Goal: Check status: Check status

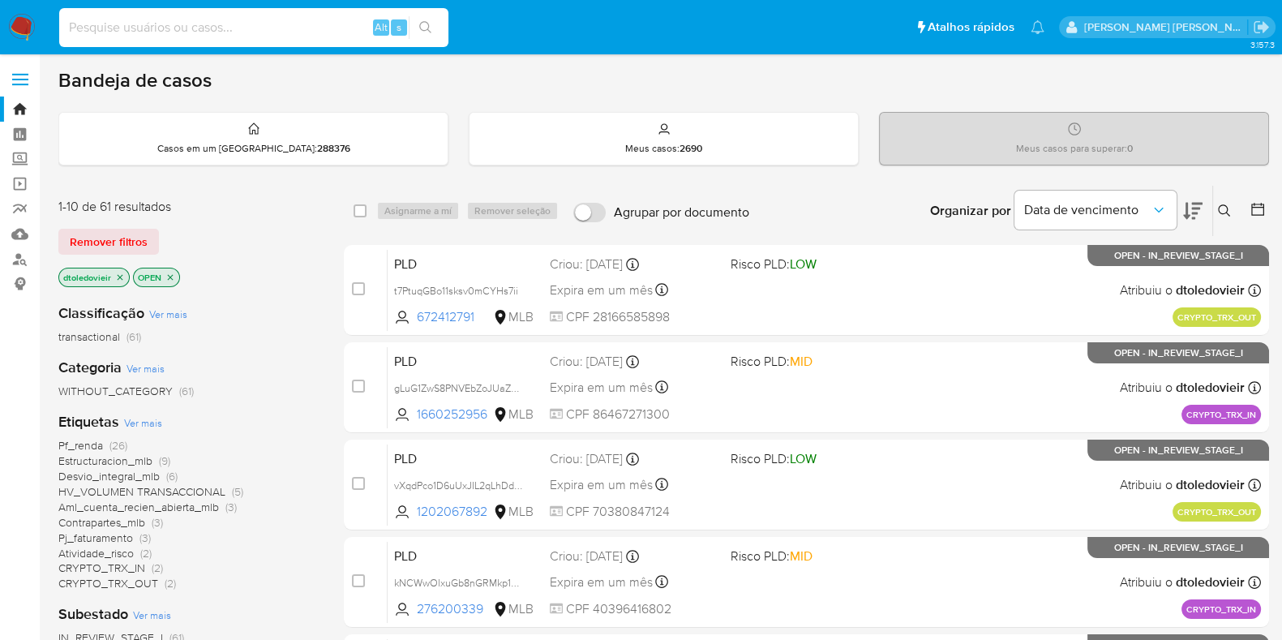
drag, startPoint x: 315, startPoint y: 16, endPoint x: 305, endPoint y: 23, distance: 11.7
click at [306, 21] on input at bounding box center [253, 27] width 389 height 21
paste input "672412791"
type input "672412791"
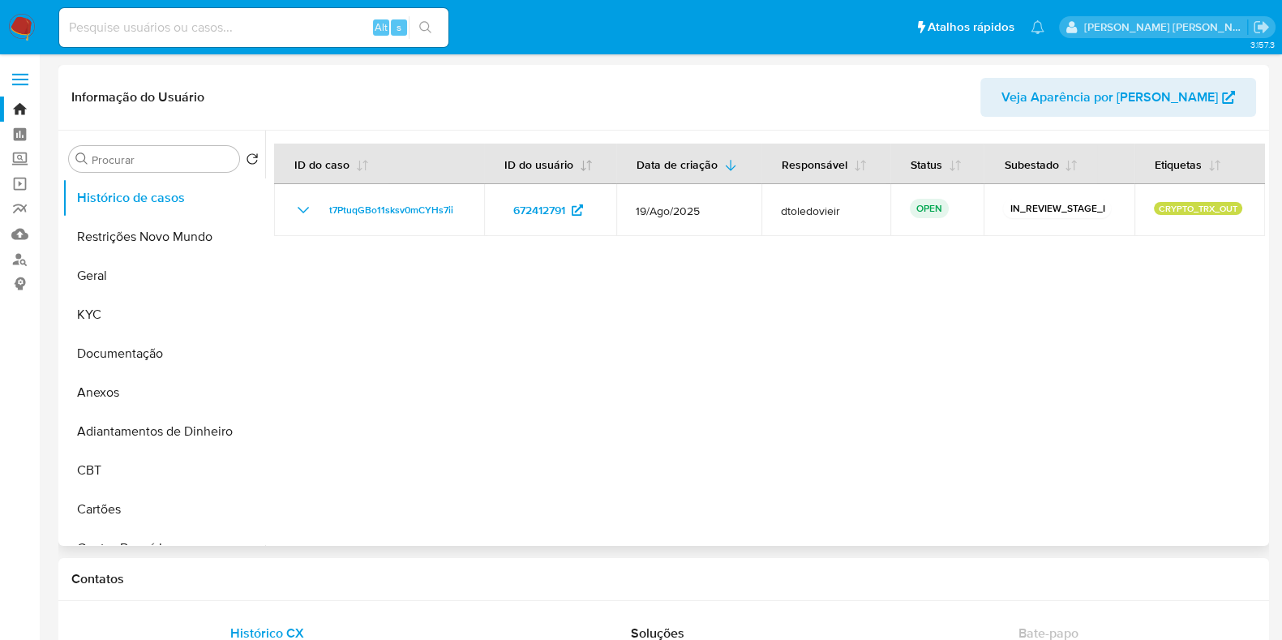
select select "10"
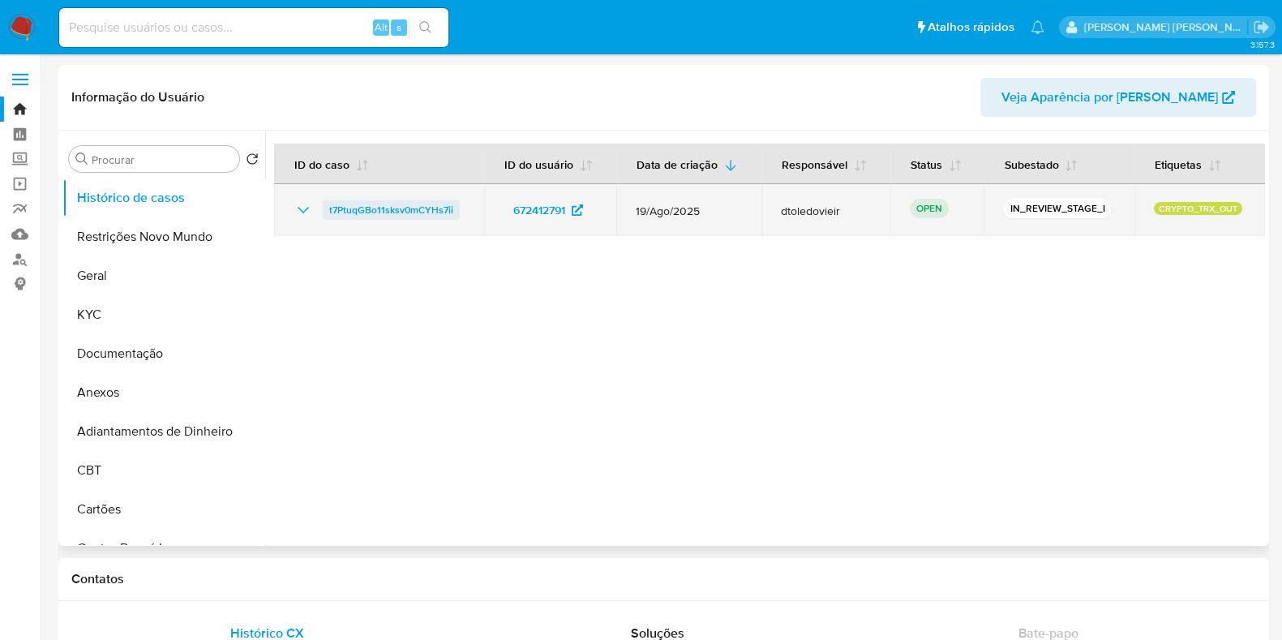
click at [417, 201] on span "t7PtuqGBo11sksv0mCYHs7ii" at bounding box center [391, 209] width 124 height 19
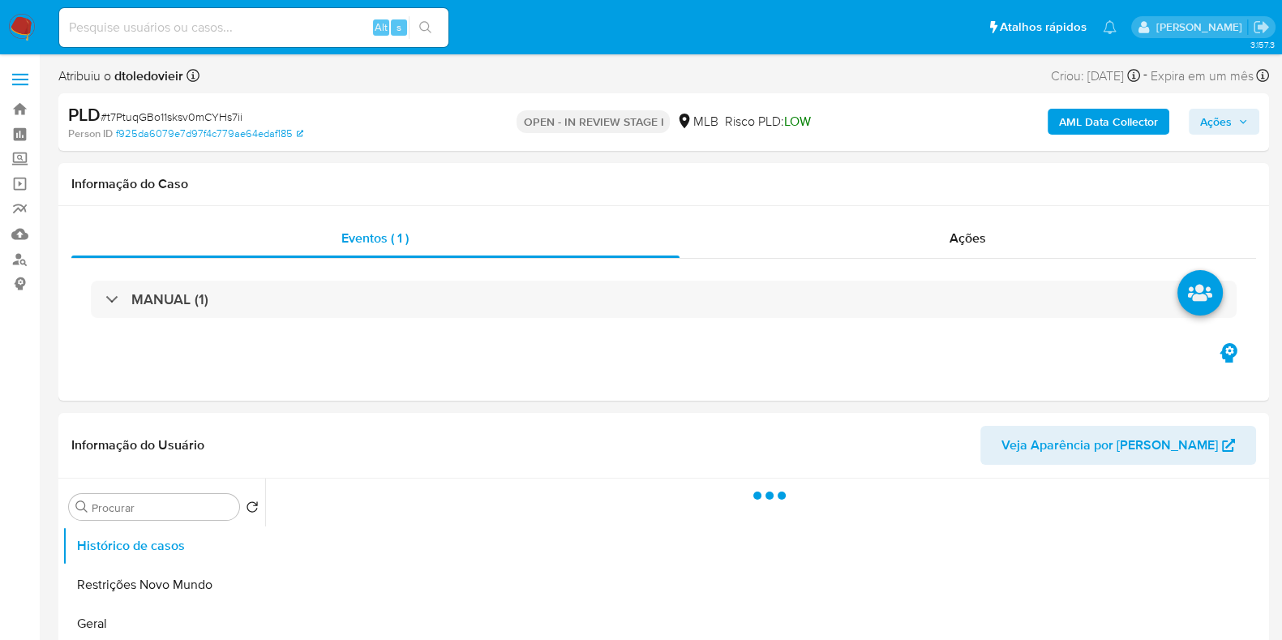
select select "10"
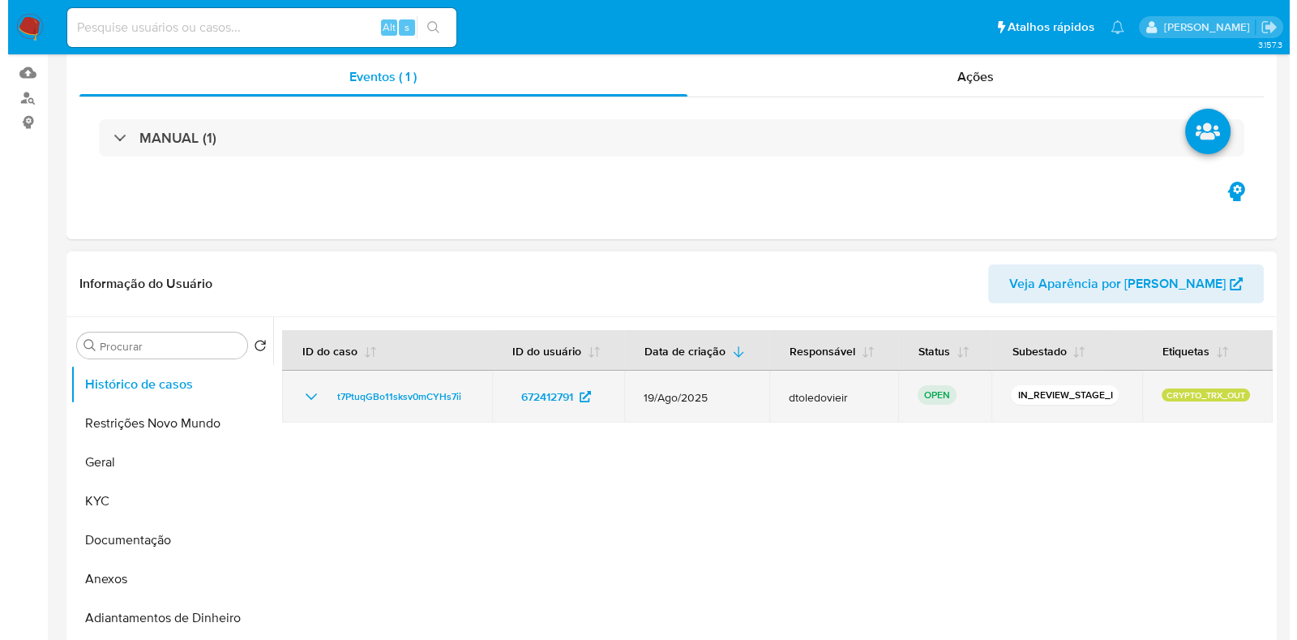
scroll to position [202, 0]
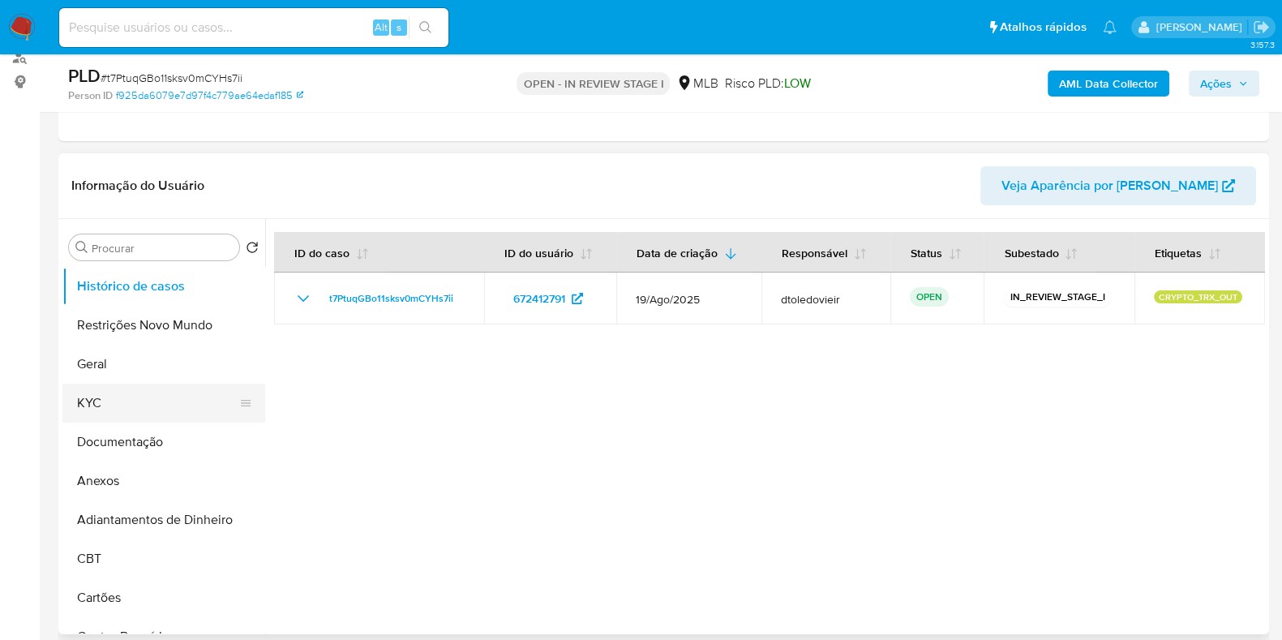
click at [154, 393] on button "KYC" at bounding box center [157, 402] width 190 height 39
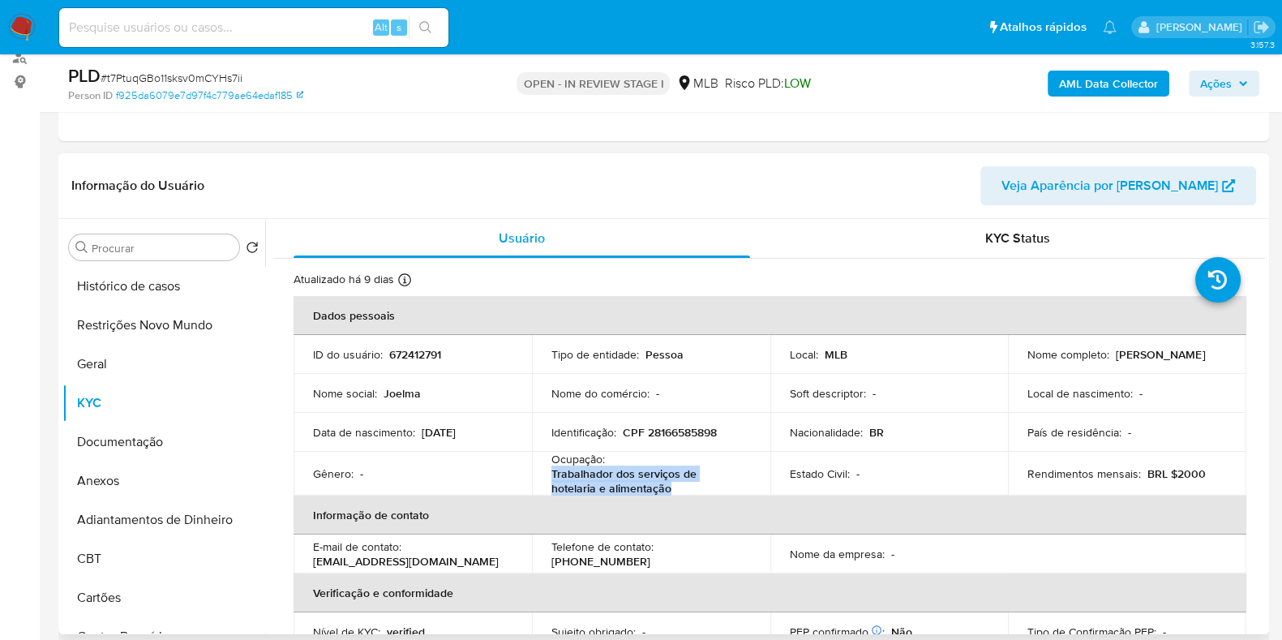
drag, startPoint x: 630, startPoint y: 488, endPoint x: 548, endPoint y: 477, distance: 82.7
click at [548, 477] on td "Ocupação : Trabalhador dos serviços de hotelaria e alimentação" at bounding box center [651, 474] width 238 height 44
copy p "Trabalhador dos serviços de hotelaria e alimentação"
click at [137, 438] on button "Documentação" at bounding box center [157, 441] width 190 height 39
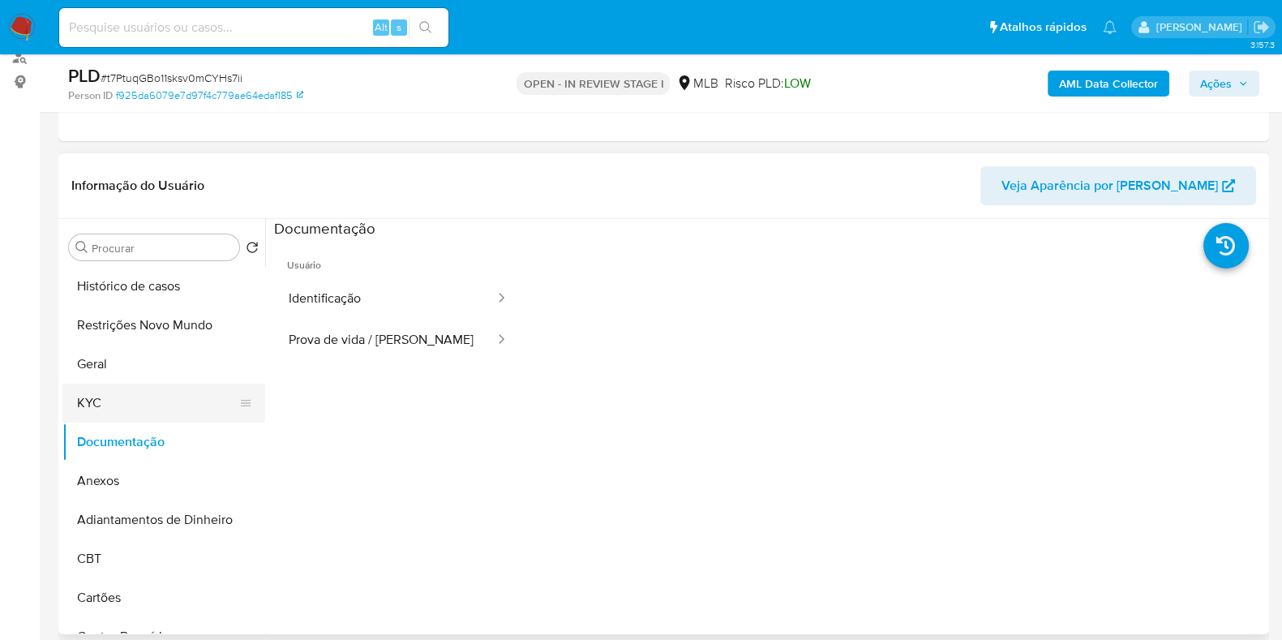
click at [152, 395] on button "KYC" at bounding box center [157, 402] width 190 height 39
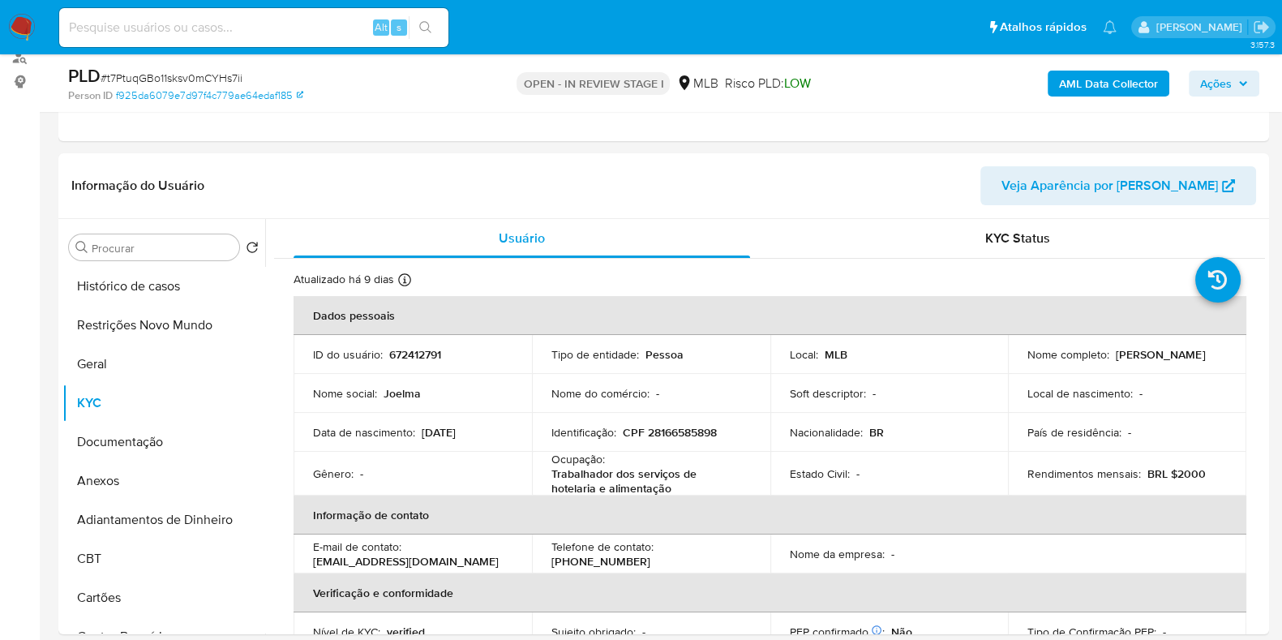
click at [1087, 83] on b "AML Data Collector" at bounding box center [1108, 84] width 99 height 26
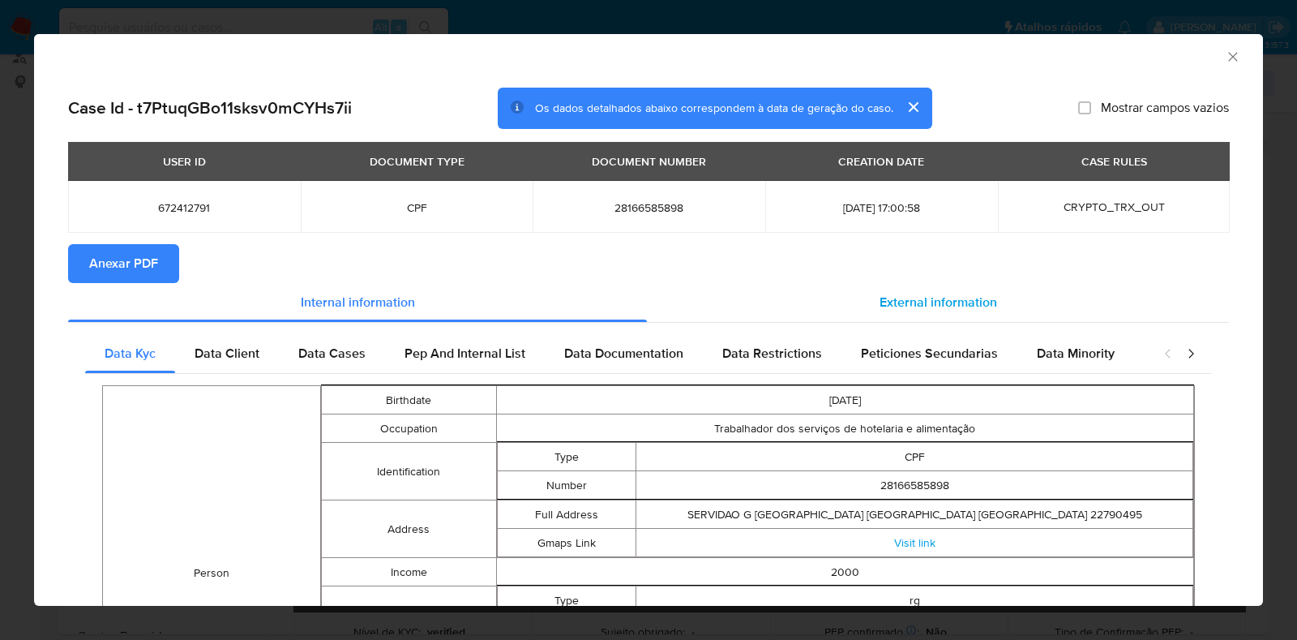
click at [941, 289] on div "External information" at bounding box center [938, 302] width 582 height 39
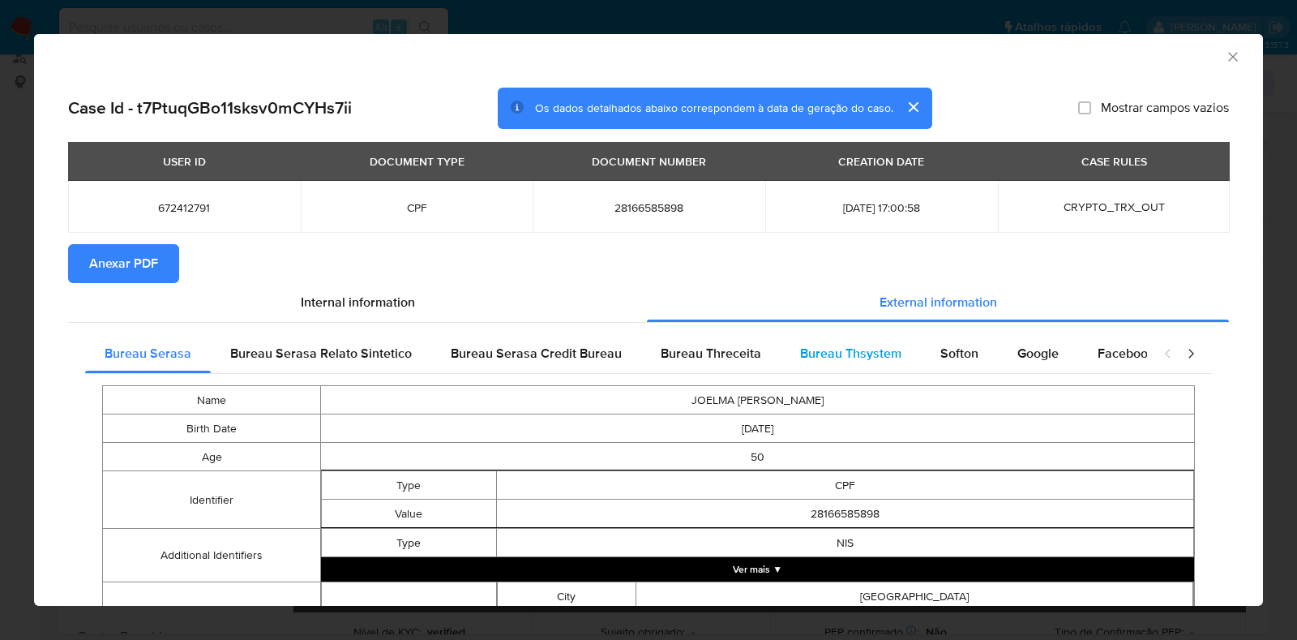
click at [882, 357] on span "Bureau Thsystem" at bounding box center [850, 353] width 101 height 19
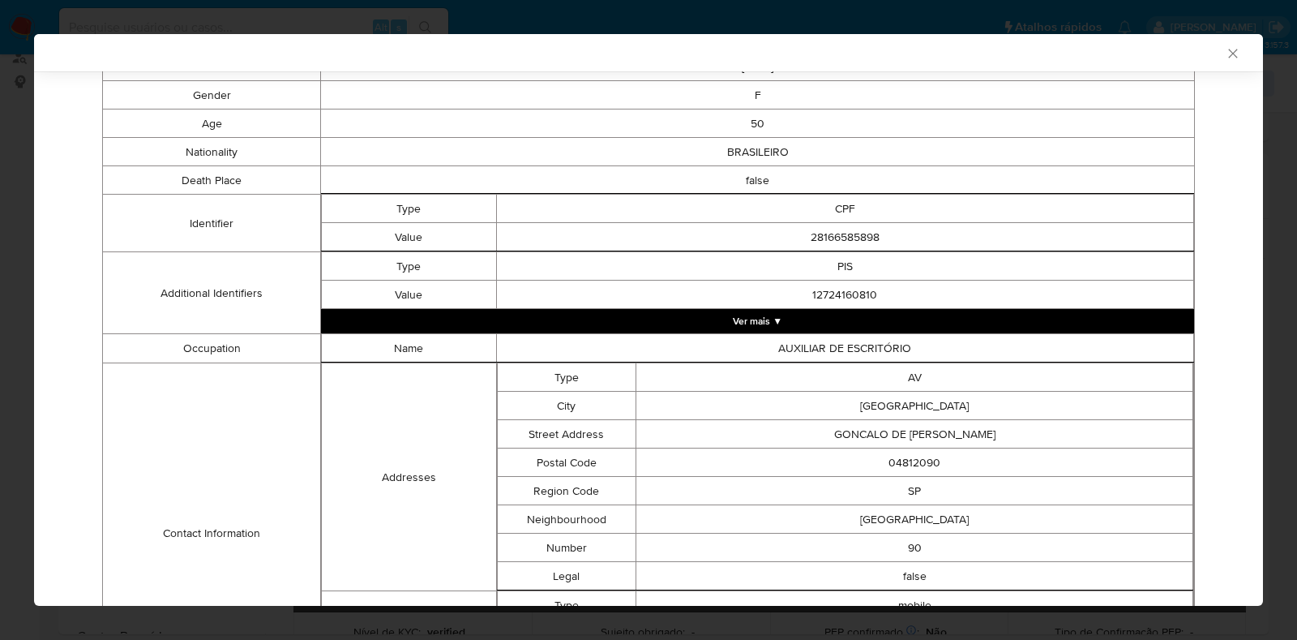
scroll to position [0, 0]
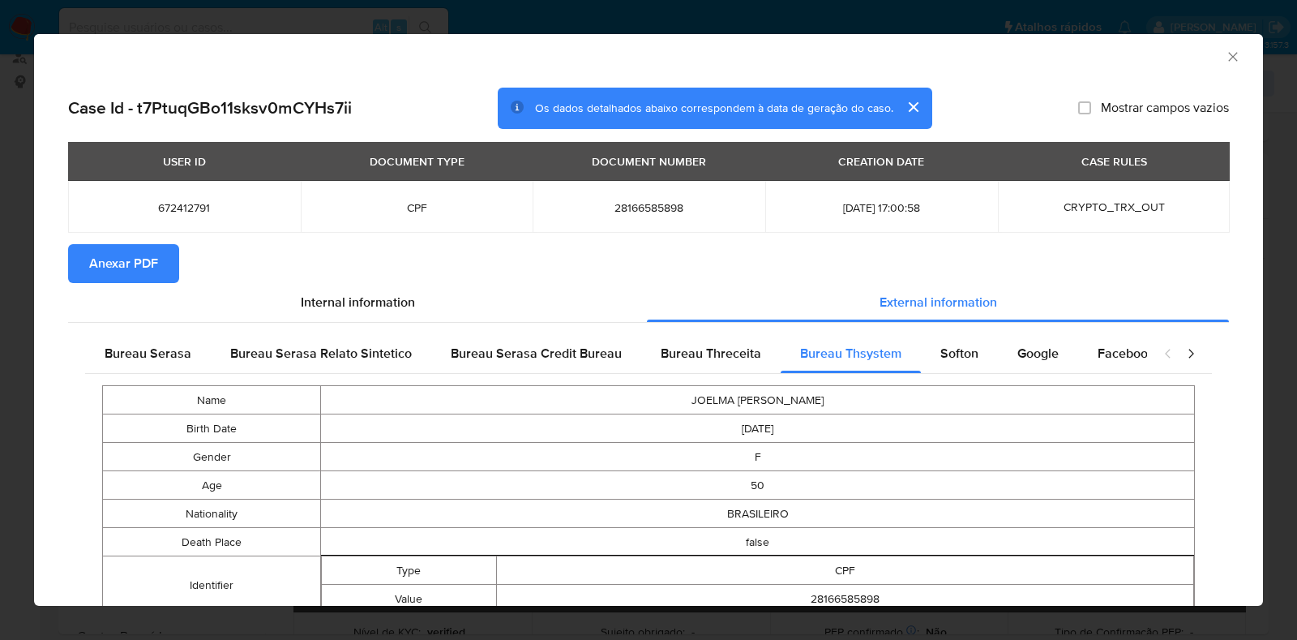
click at [642, 211] on span "28166585898" at bounding box center [649, 207] width 194 height 15
copy span "28166585898"
